Goal: Feedback & Contribution: Submit feedback/report problem

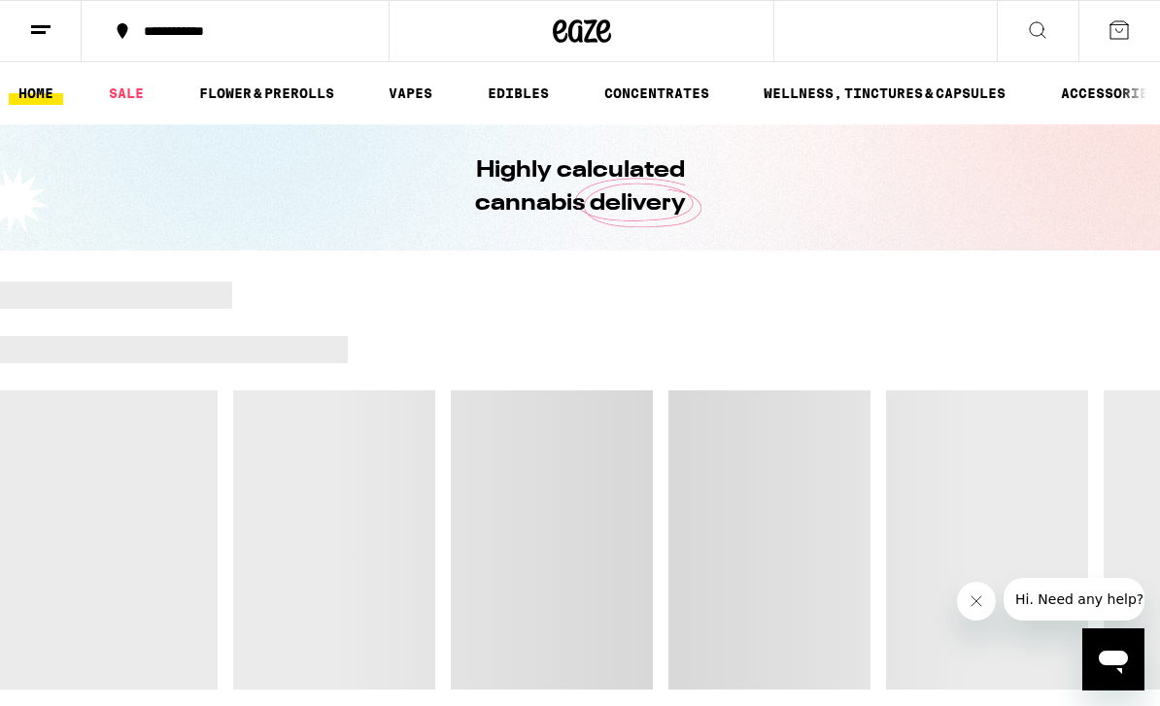
click at [1119, 49] on button at bounding box center [1120, 31] width 82 height 60
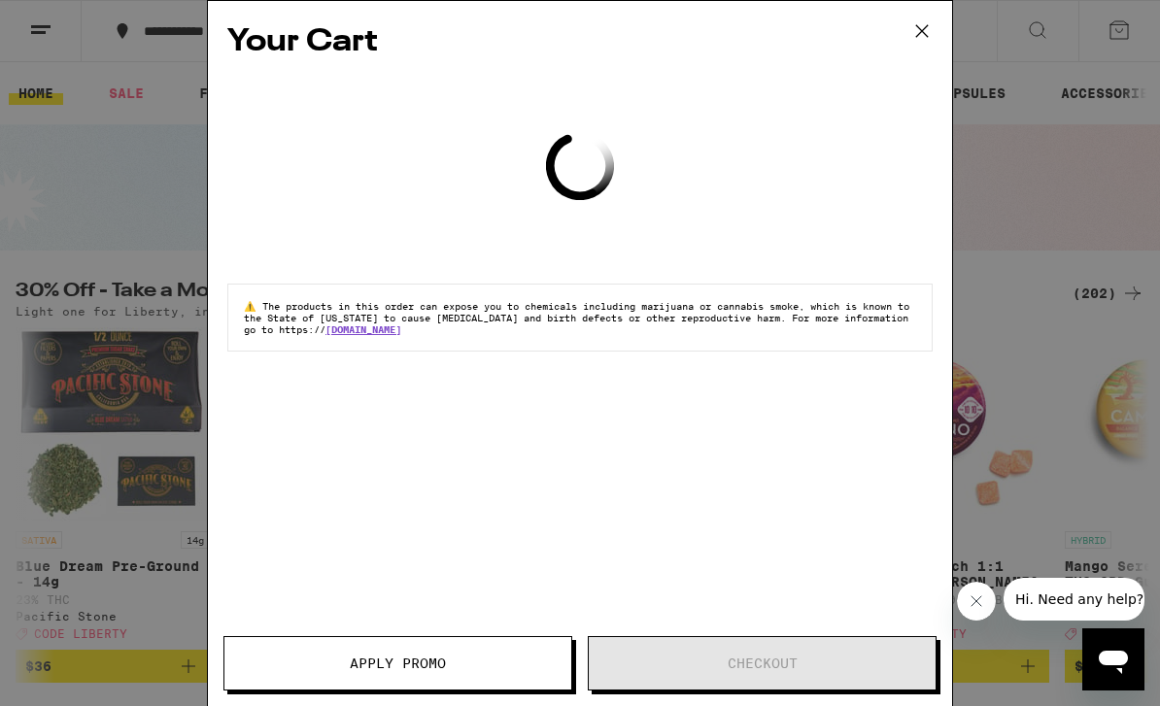
click at [923, 19] on icon at bounding box center [922, 31] width 29 height 29
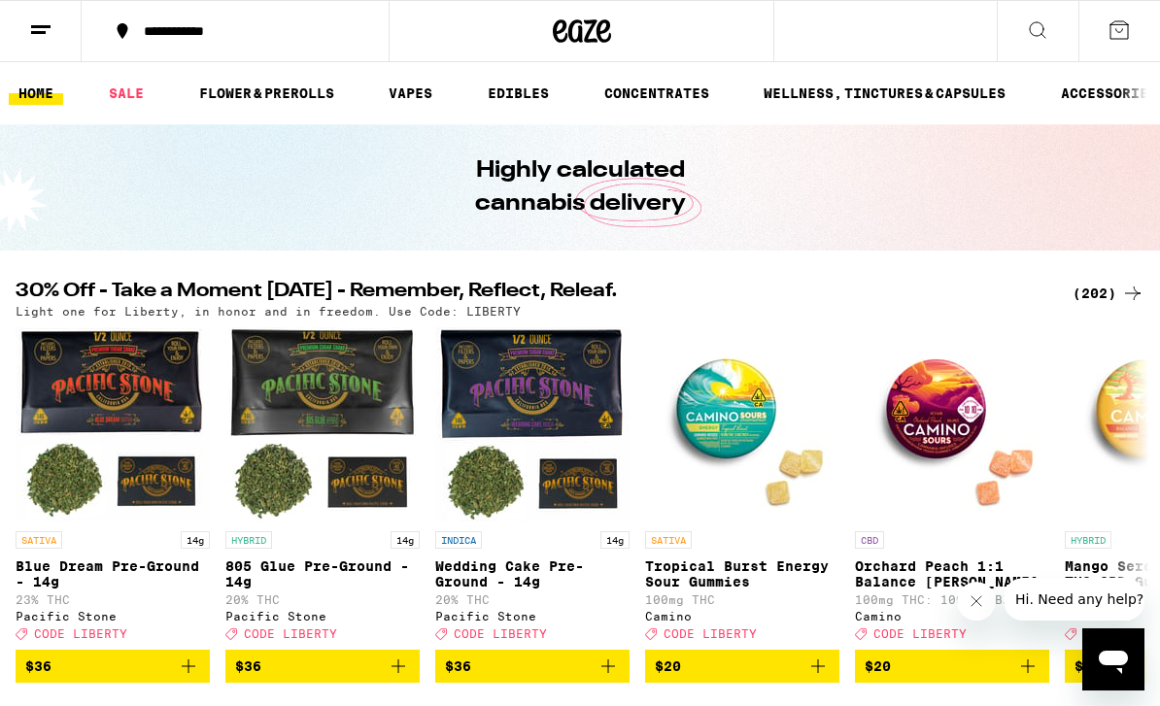
click at [39, 26] on line at bounding box center [40, 26] width 19 height 0
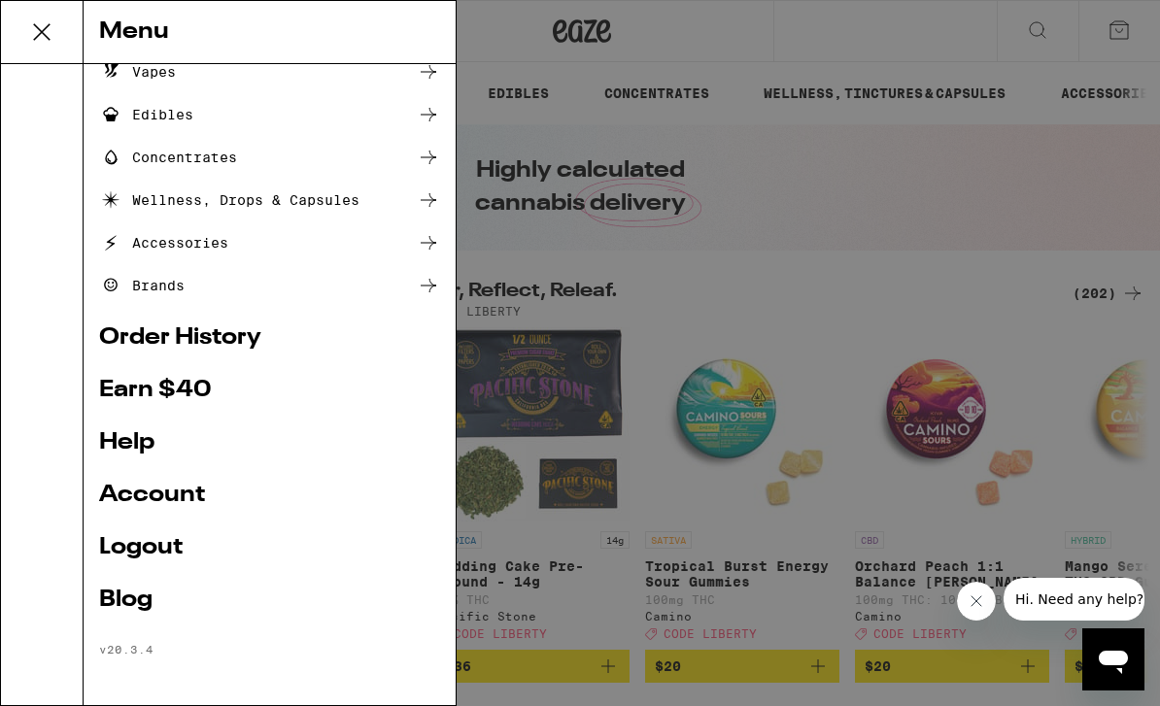
scroll to position [188, 0]
click at [146, 333] on link "Order History" at bounding box center [269, 338] width 341 height 23
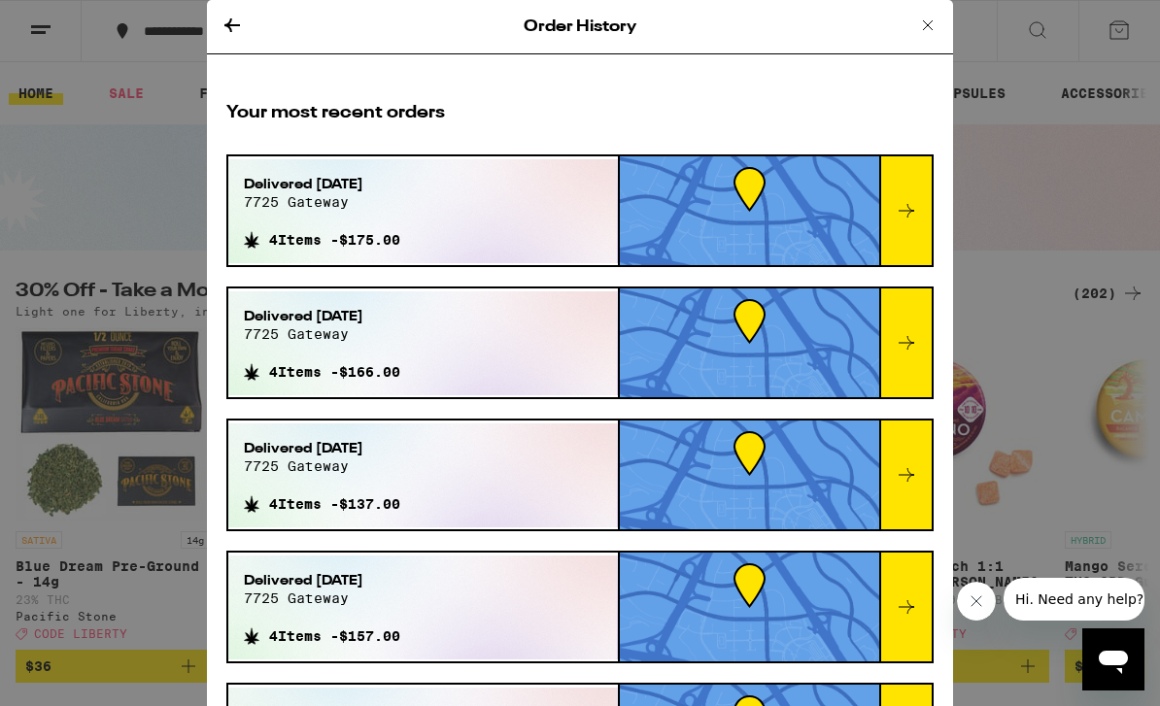
click at [285, 195] on span "7725 gateway" at bounding box center [322, 202] width 156 height 16
click at [923, 232] on div at bounding box center [905, 210] width 52 height 109
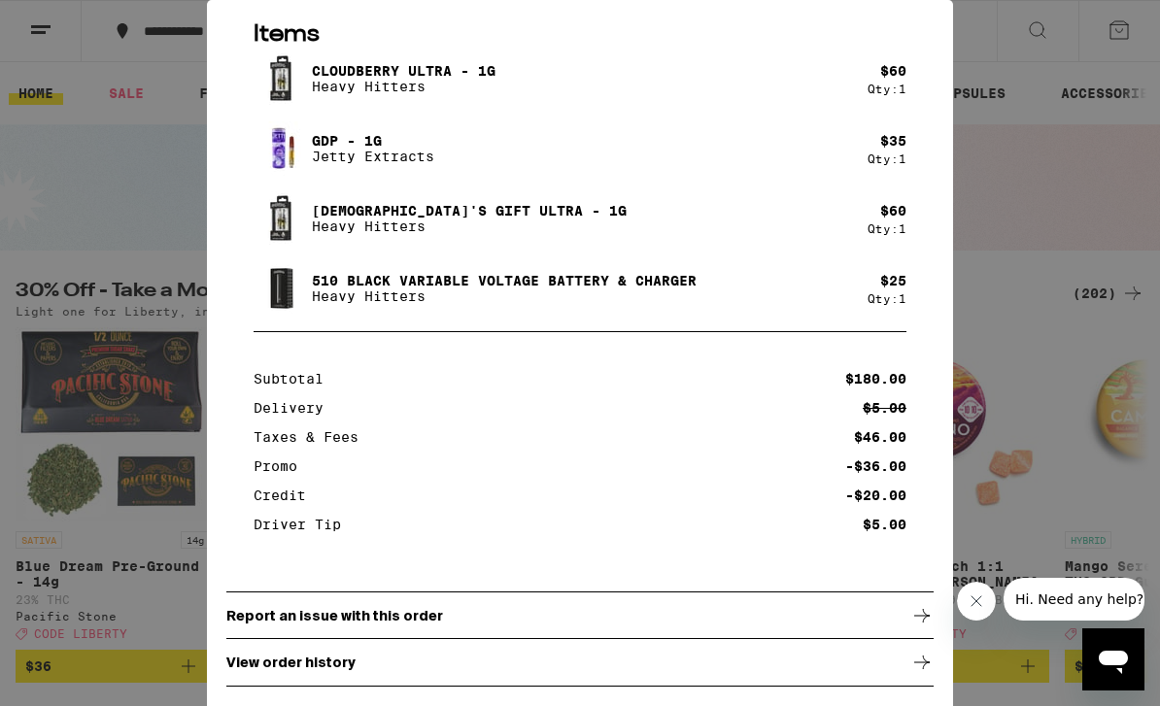
scroll to position [212, 0]
click at [267, 622] on p "Report an issue with this order" at bounding box center [334, 616] width 217 height 16
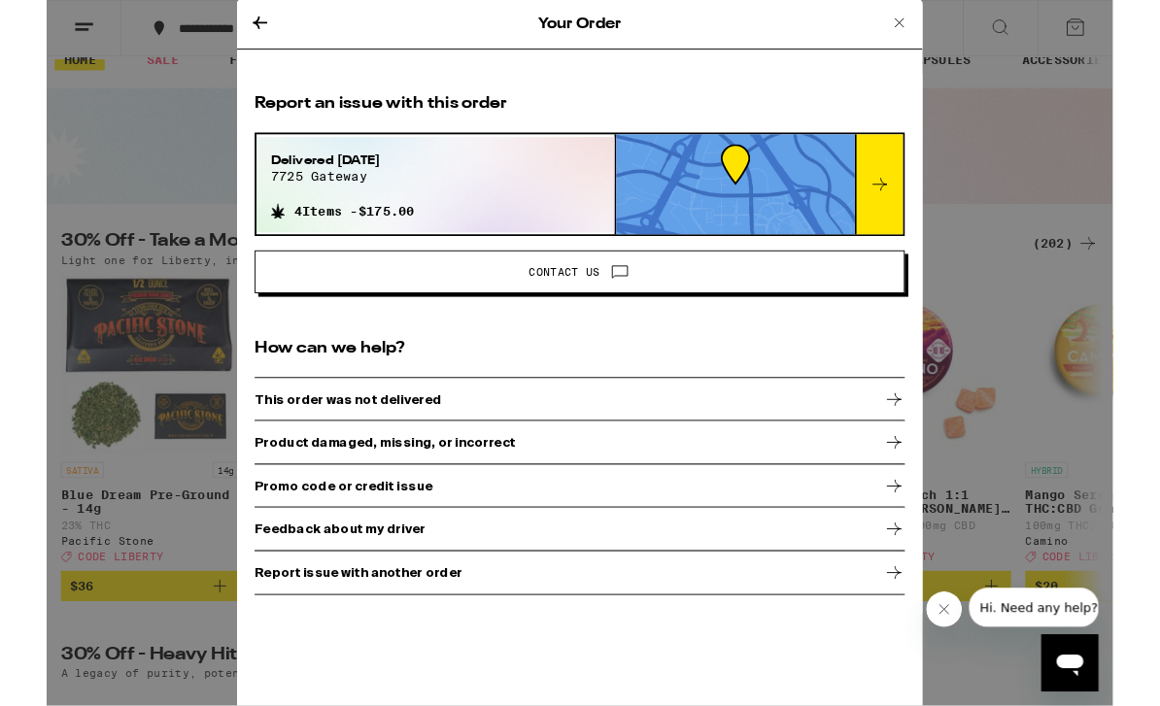
scroll to position [35, 0]
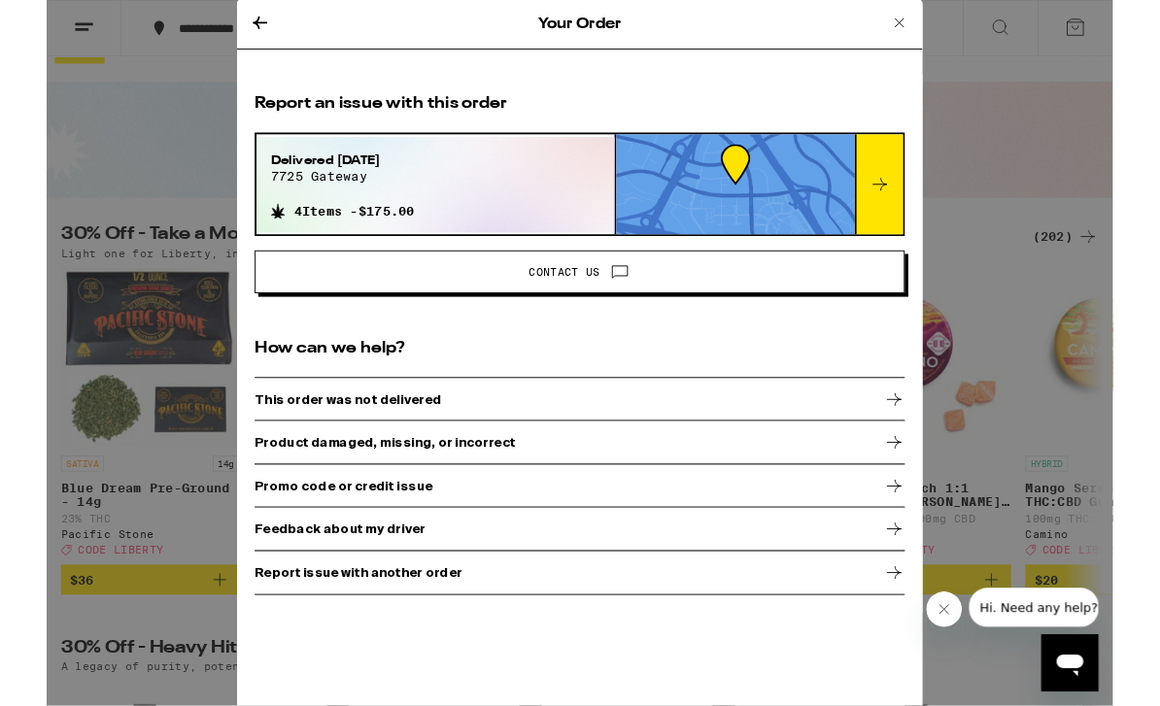
click at [95, 468] on div "Your Order Report an issue with this order Delivered [DATE] 7725 gateway 4 Item…" at bounding box center [580, 384] width 1160 height 769
click at [920, 17] on icon at bounding box center [927, 25] width 23 height 23
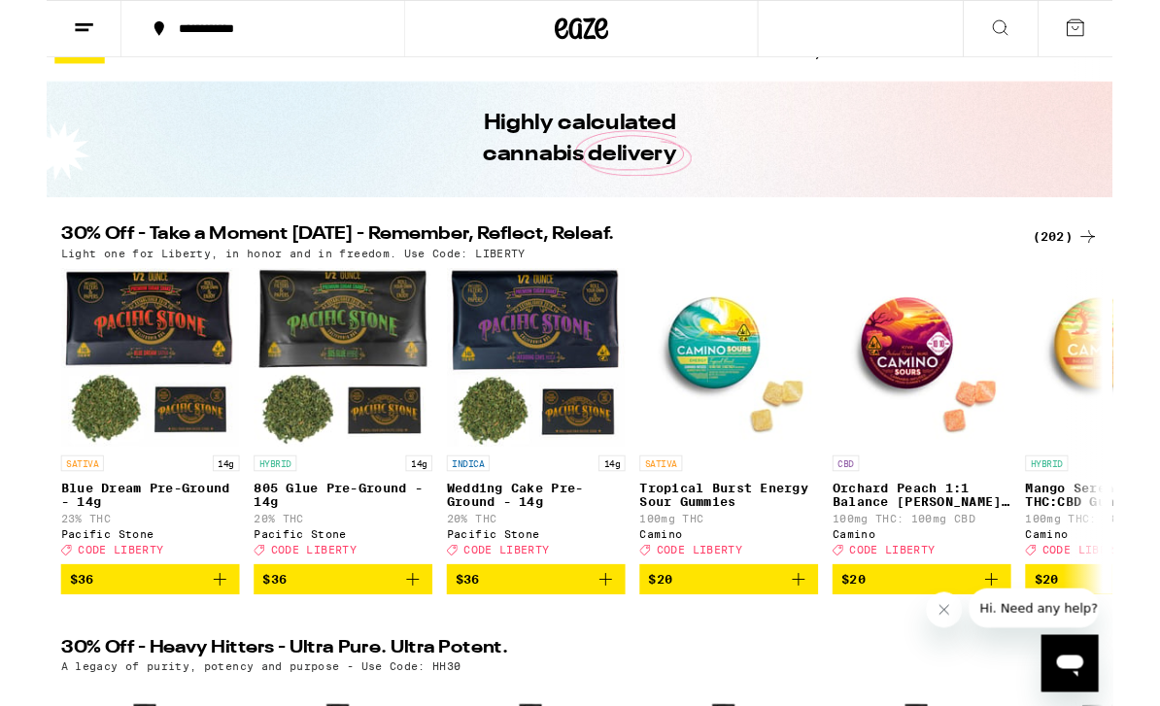
click at [38, 20] on icon at bounding box center [40, 29] width 23 height 23
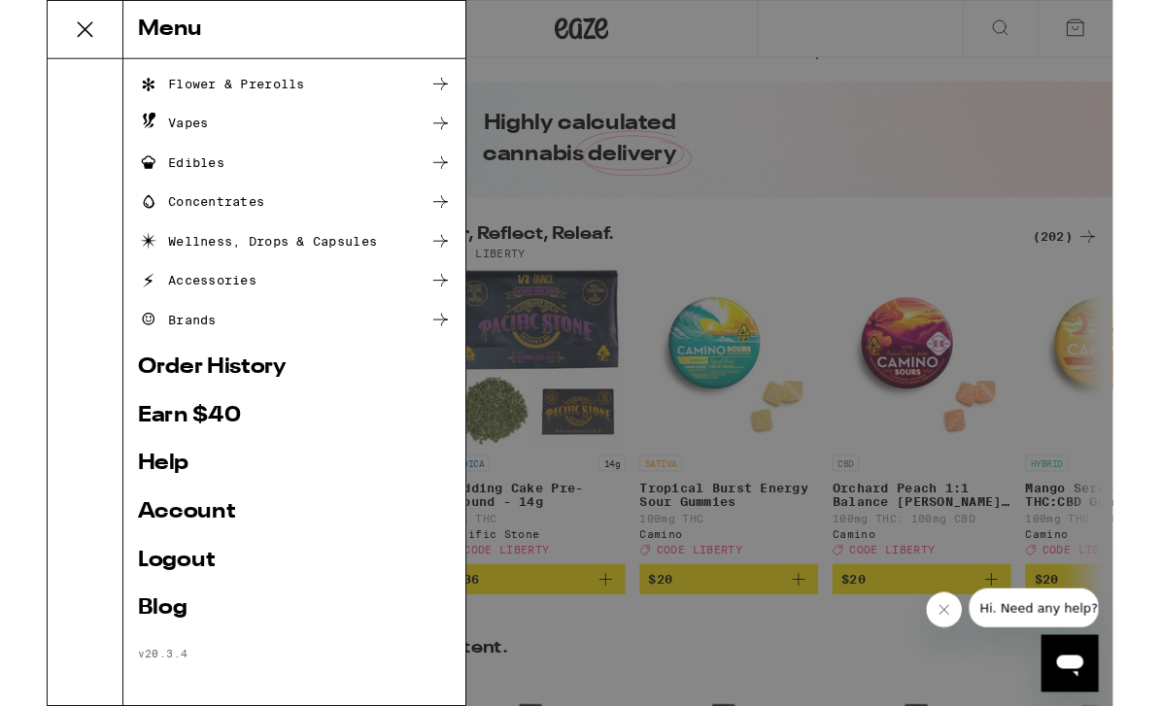
scroll to position [125, 0]
click at [125, 550] on link "Account" at bounding box center [269, 557] width 341 height 23
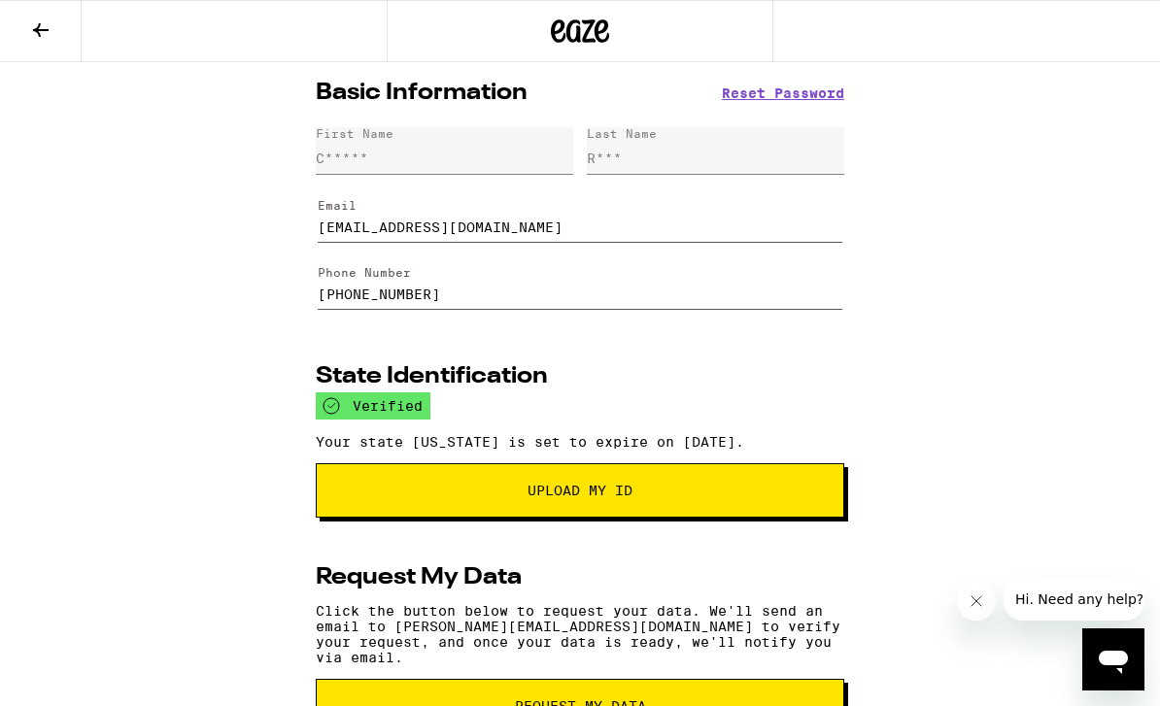
click at [44, 35] on icon at bounding box center [40, 29] width 23 height 23
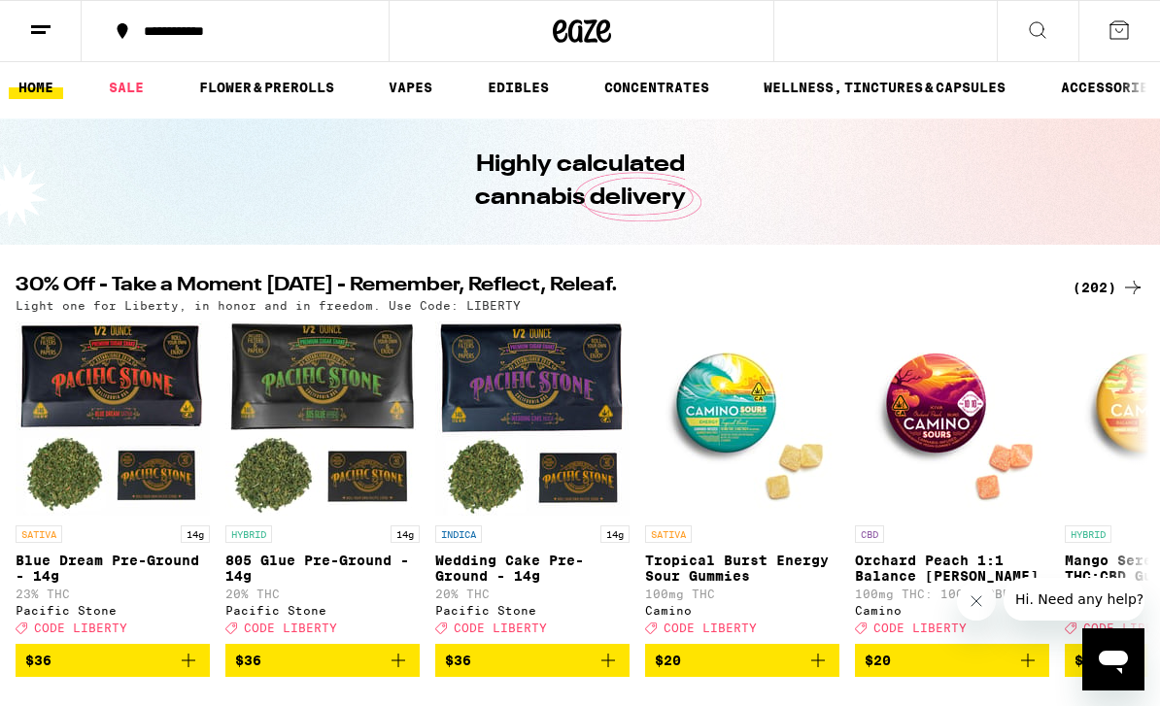
click at [41, 98] on link "HOME" at bounding box center [36, 87] width 54 height 23
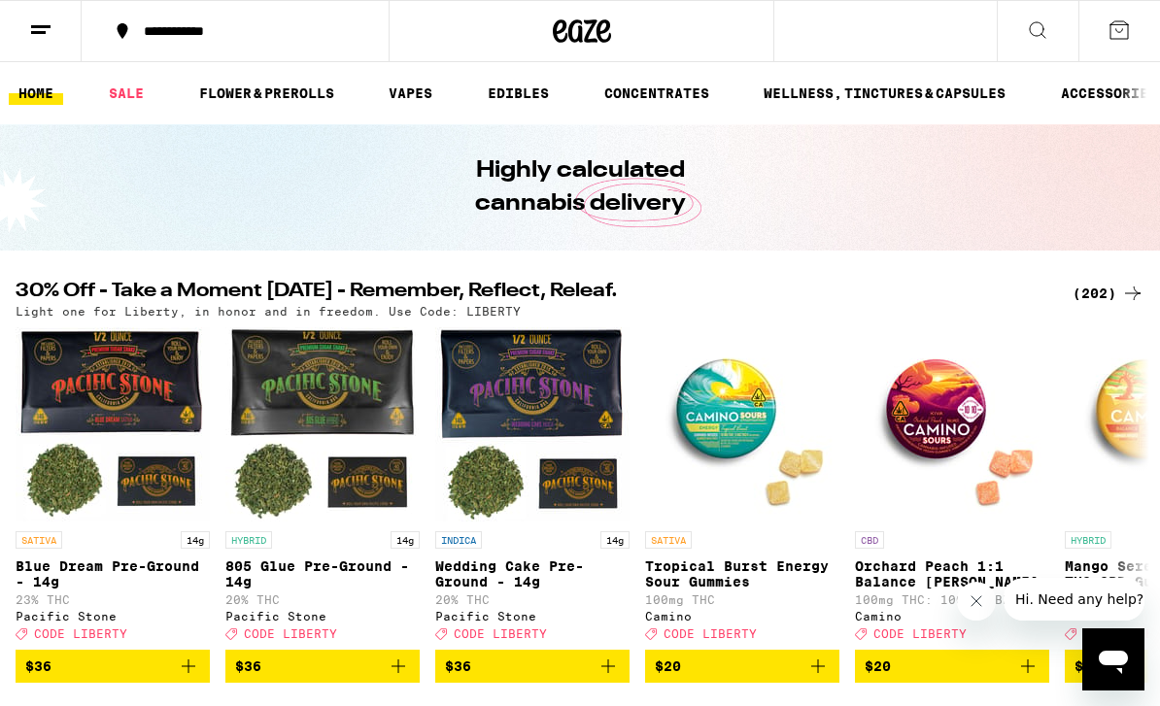
click at [62, 39] on button at bounding box center [41, 31] width 82 height 61
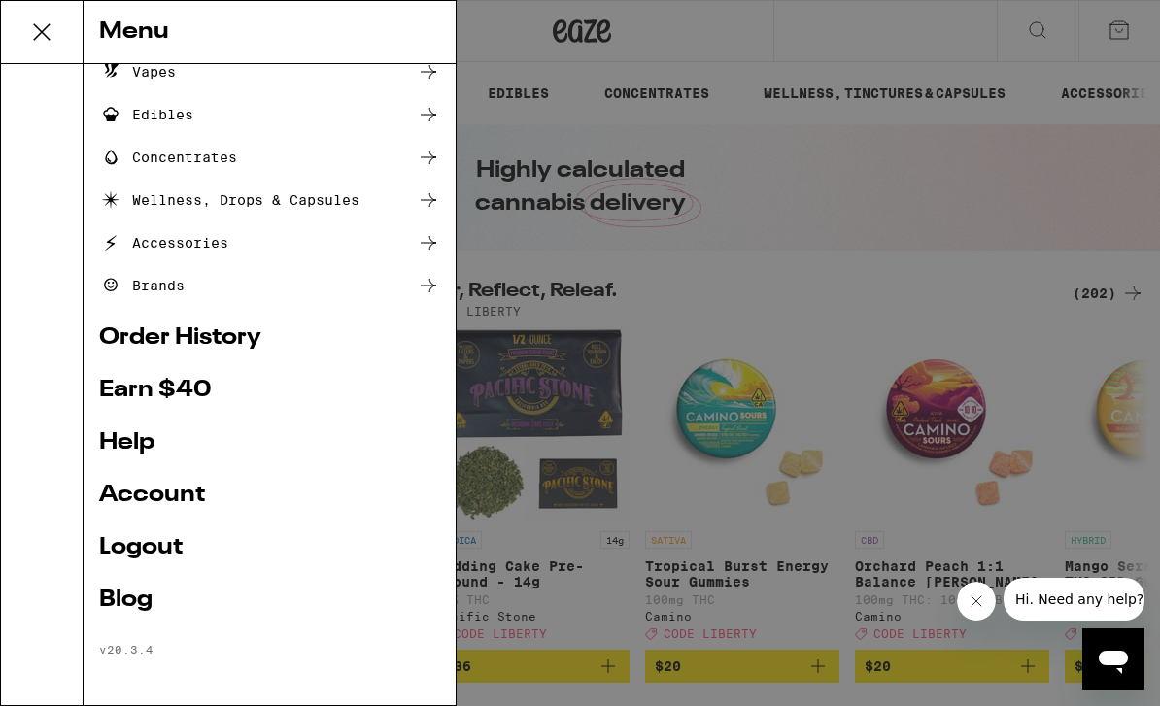
scroll to position [188, 0]
click at [147, 344] on link "Order History" at bounding box center [269, 338] width 341 height 23
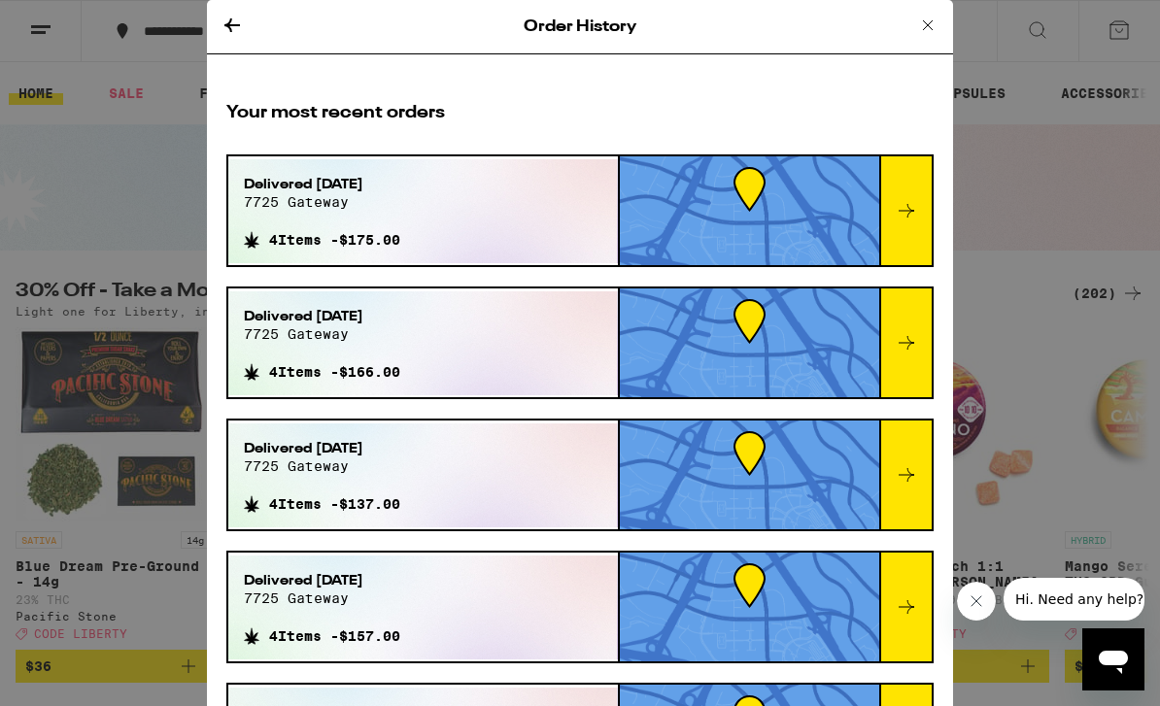
click at [895, 211] on icon at bounding box center [906, 210] width 23 height 23
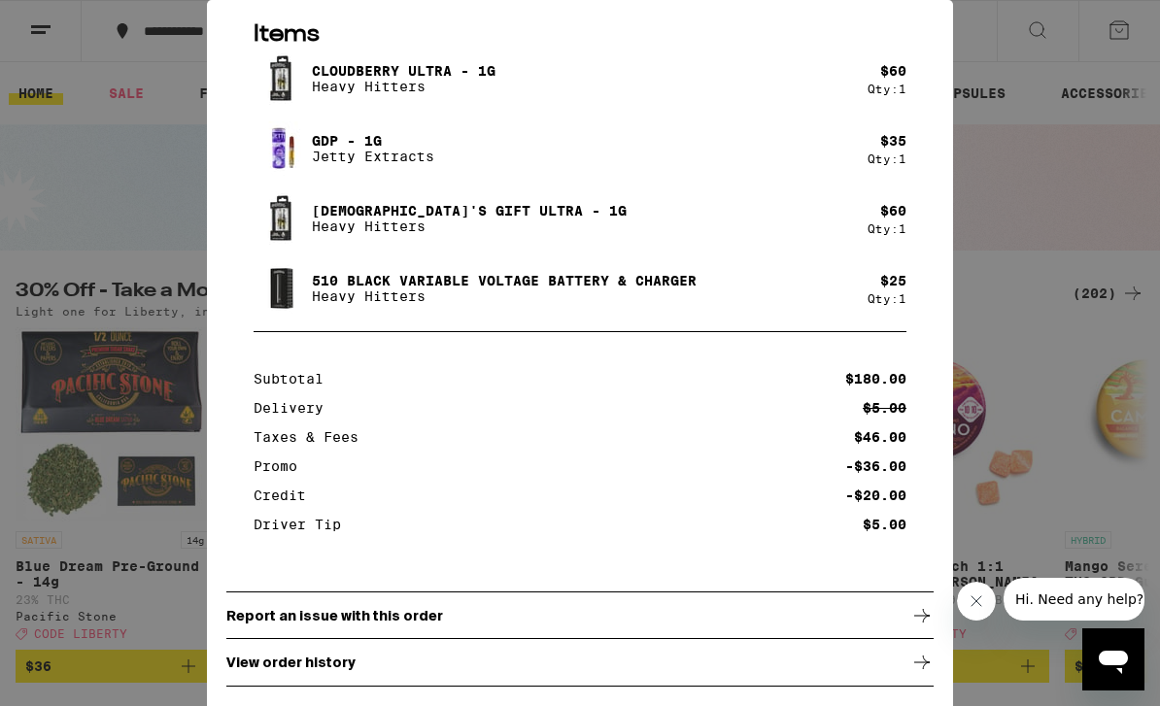
scroll to position [212, 0]
click at [269, 618] on p "Report an issue with this order" at bounding box center [334, 616] width 217 height 16
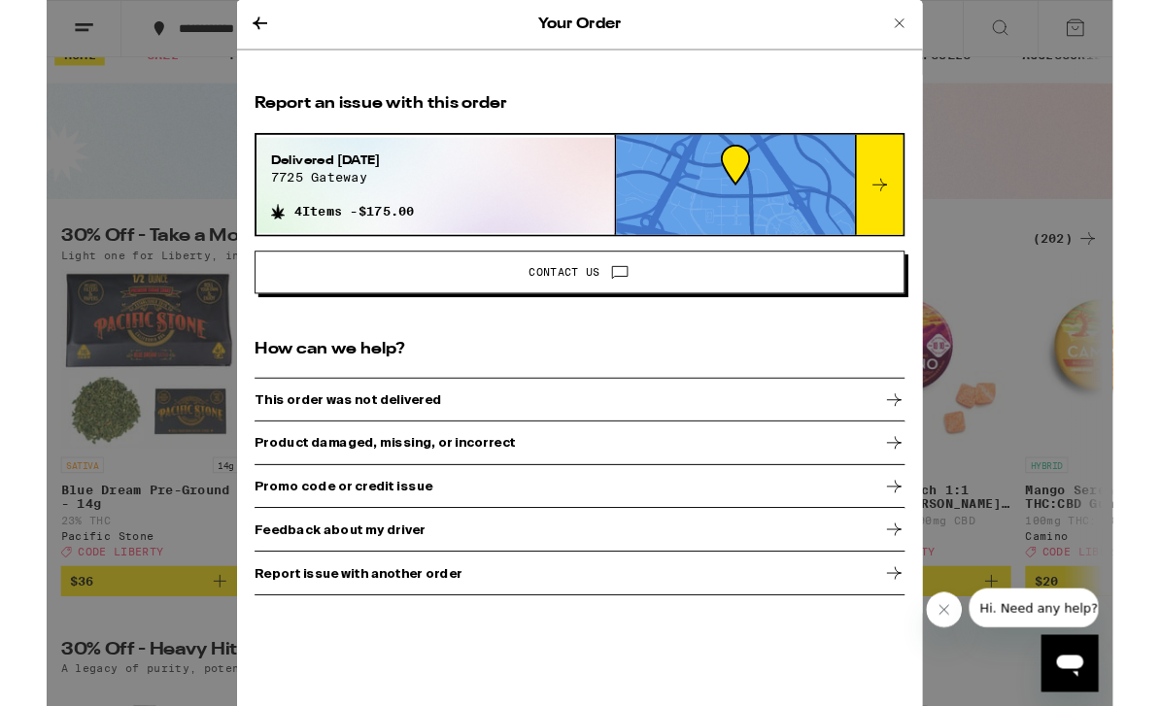
scroll to position [43, 0]
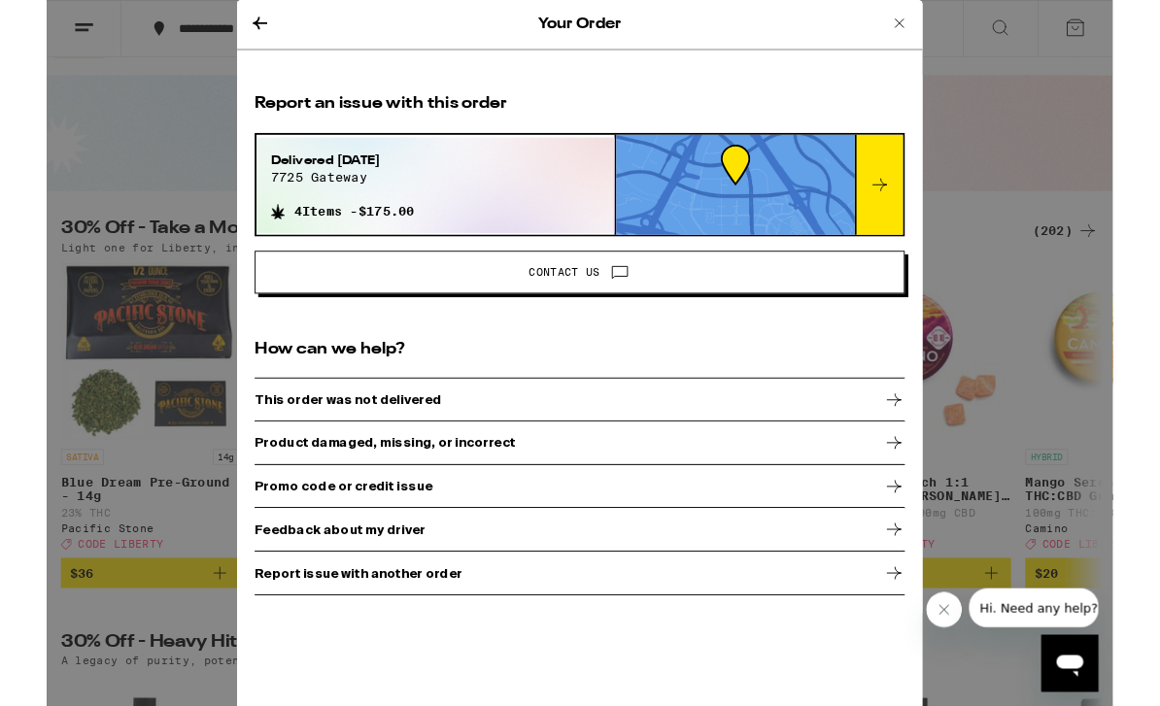
click at [277, 490] on p "Product damaged, missing, or incorrect" at bounding box center [368, 482] width 284 height 16
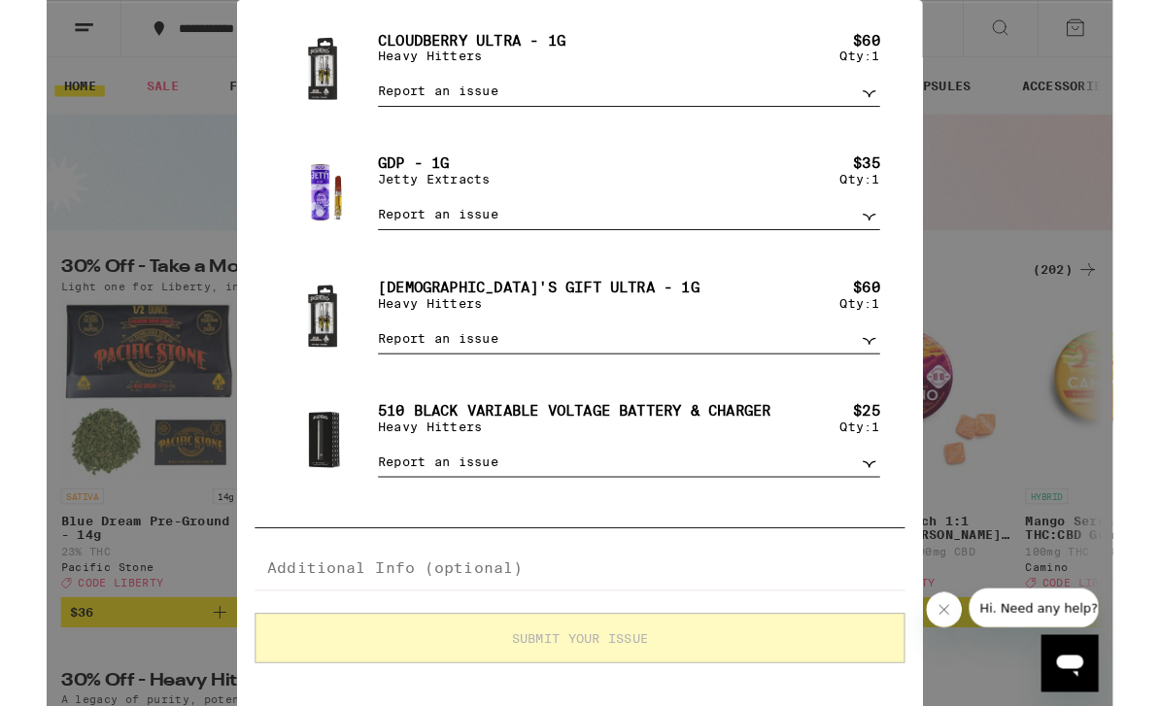
scroll to position [229, 0]
click at [410, 462] on p "Heavy Hitters" at bounding box center [575, 465] width 428 height 16
click at [418, 497] on select "Report an issue Item missing Item is broken/defective Received the wrong item L…" at bounding box center [634, 503] width 546 height 34
select select "item_wrong"
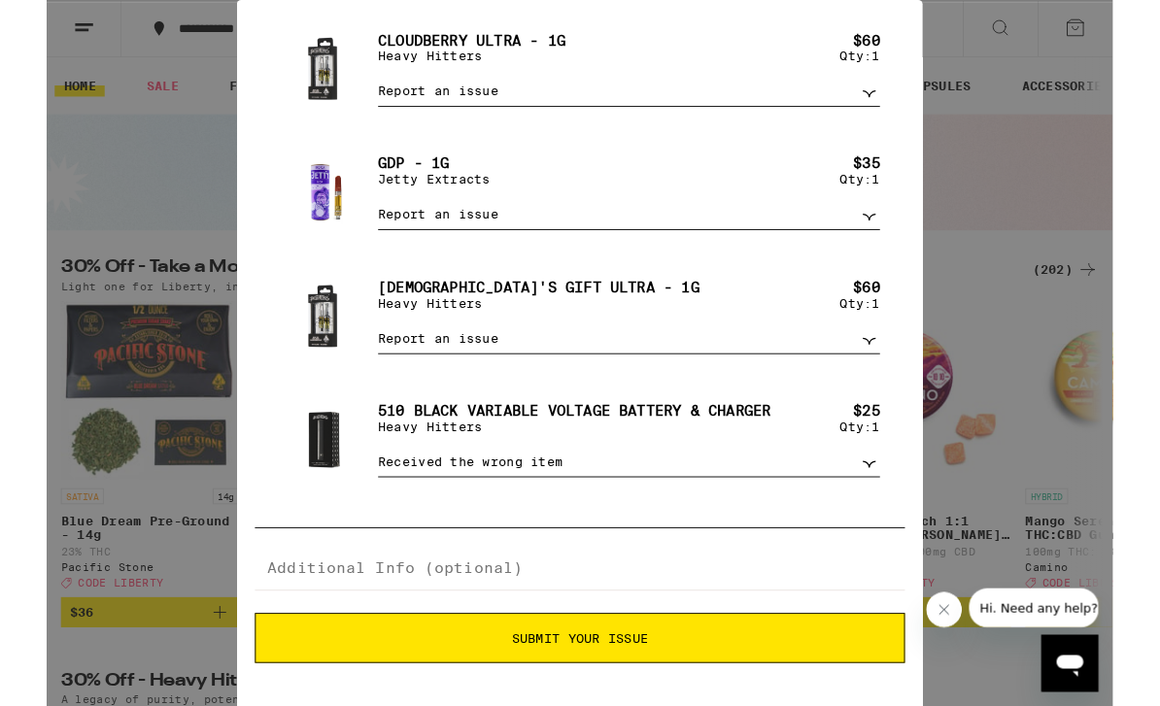
click at [278, 620] on textarea at bounding box center [579, 619] width 707 height 49
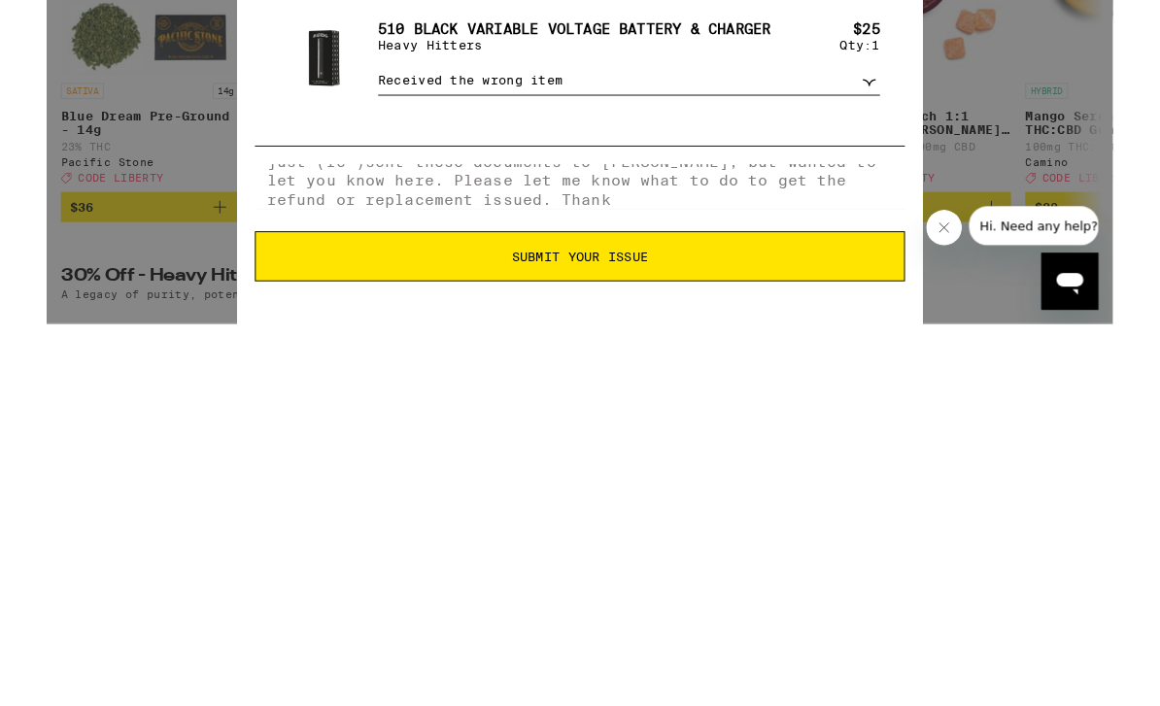
scroll to position [212, 0]
type textarea "I received the wrong vape battery, one that I wouldn’t have ordered. I filed a …"
click at [714, 688] on span "Submit Your Issue" at bounding box center [580, 695] width 686 height 14
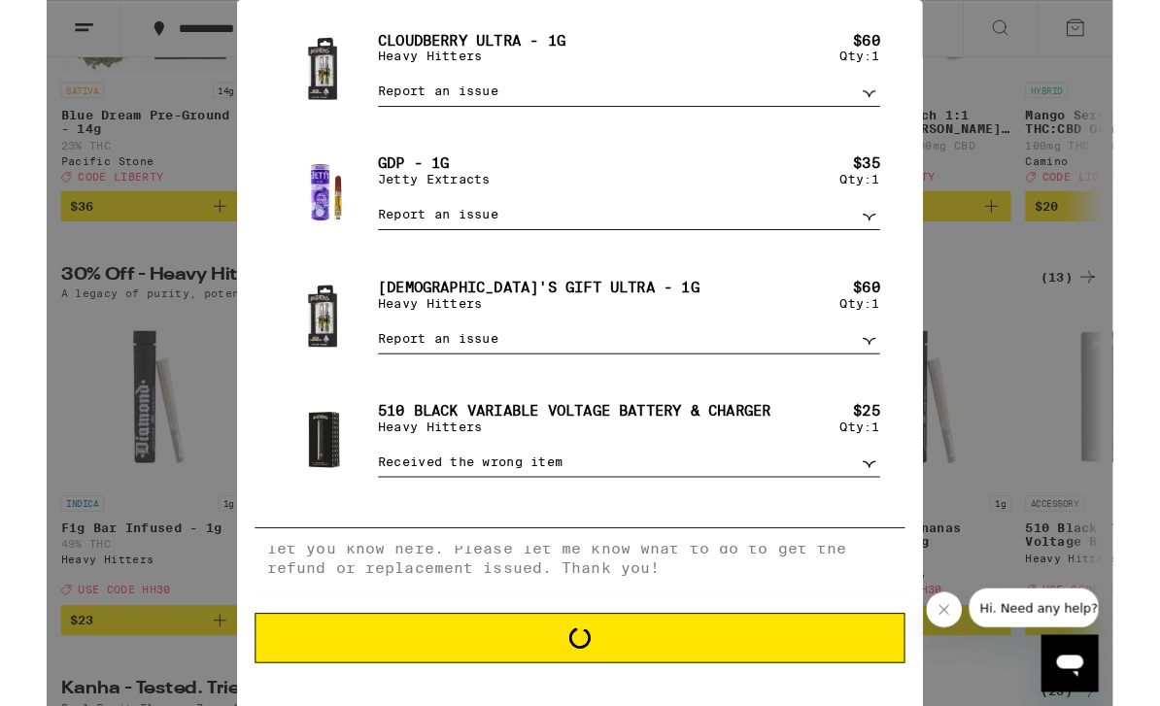
scroll to position [0, 0]
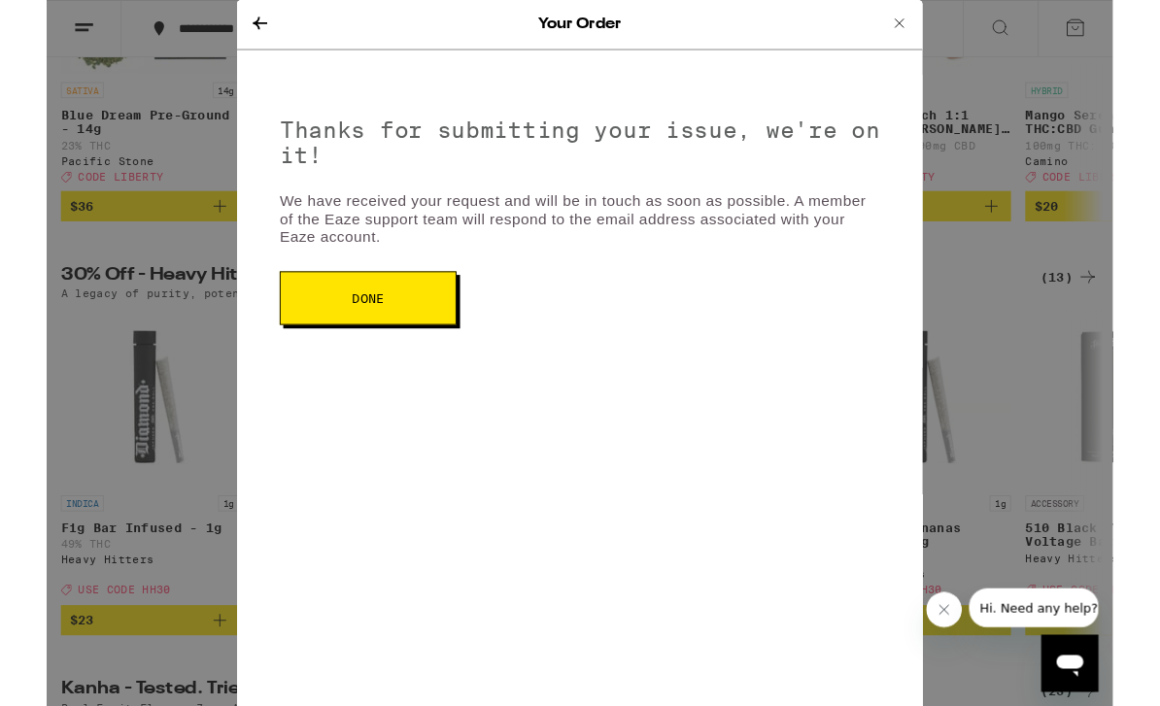
click at [330, 337] on button "Done" at bounding box center [350, 324] width 192 height 58
